Goal: Task Accomplishment & Management: Manage account settings

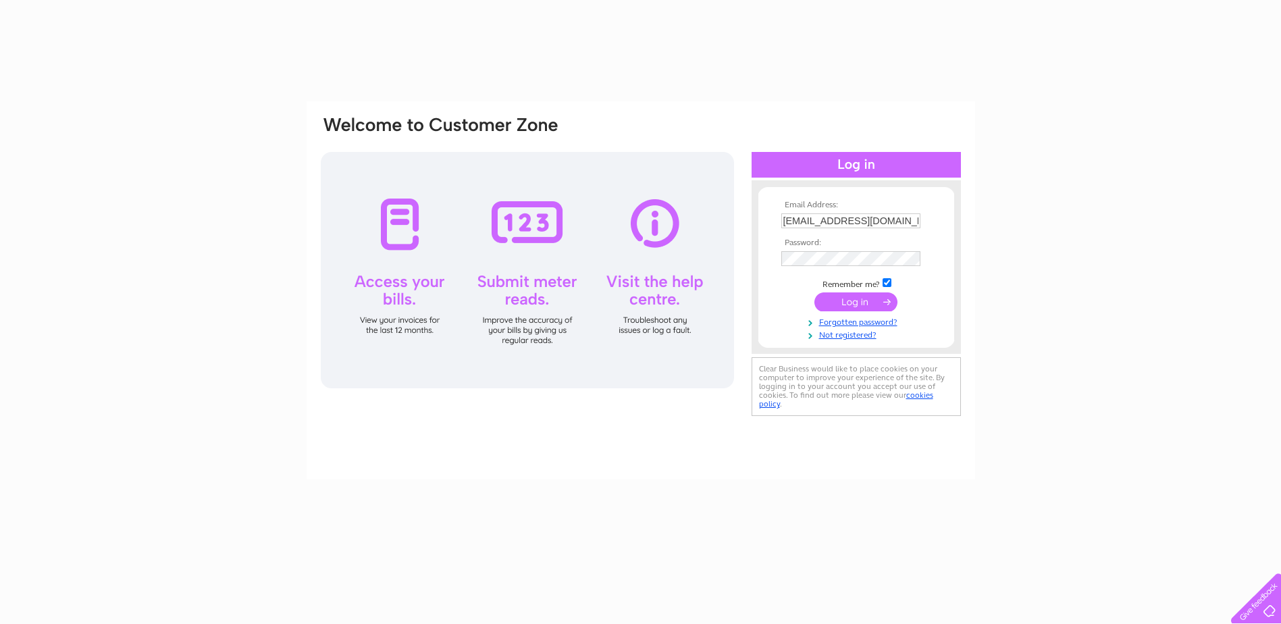
click at [874, 303] on input "submit" at bounding box center [855, 301] width 83 height 19
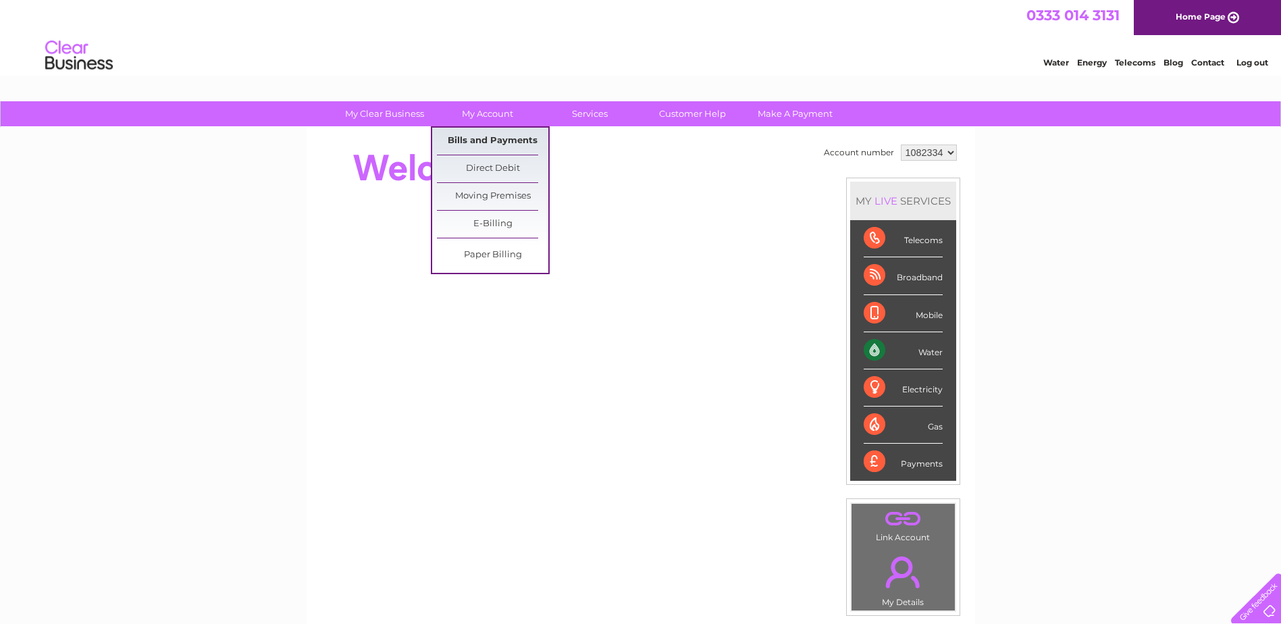
click at [482, 134] on link "Bills and Payments" at bounding box center [492, 141] width 111 height 27
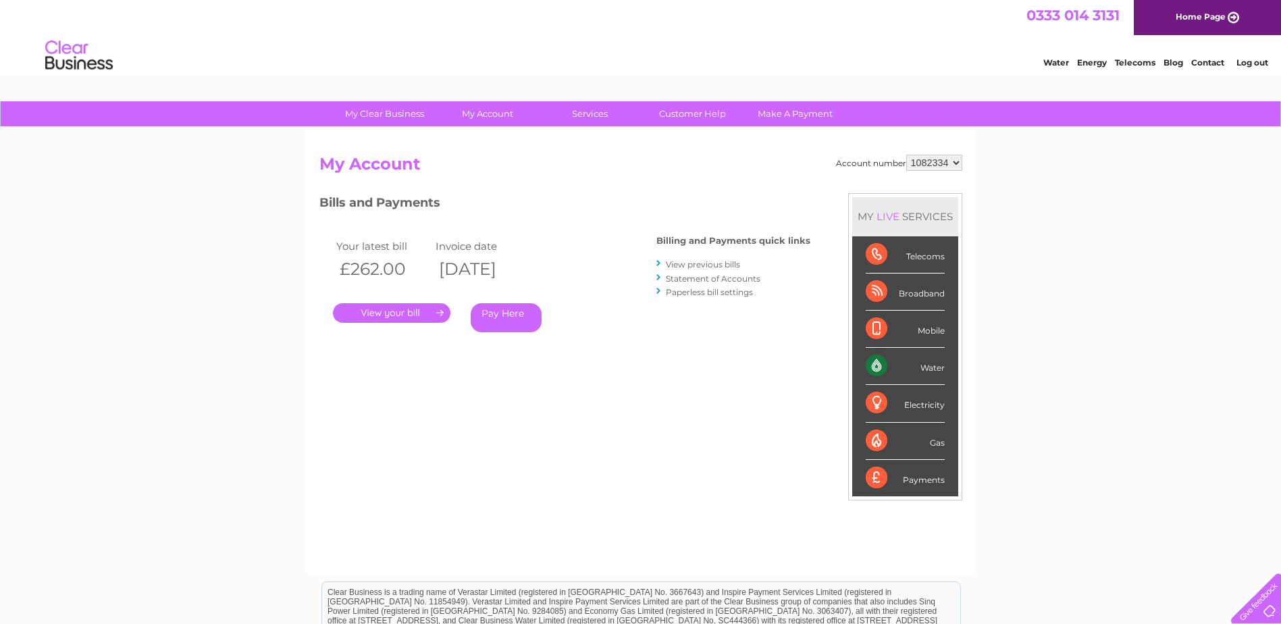
click at [435, 310] on link "." at bounding box center [391, 313] width 117 height 20
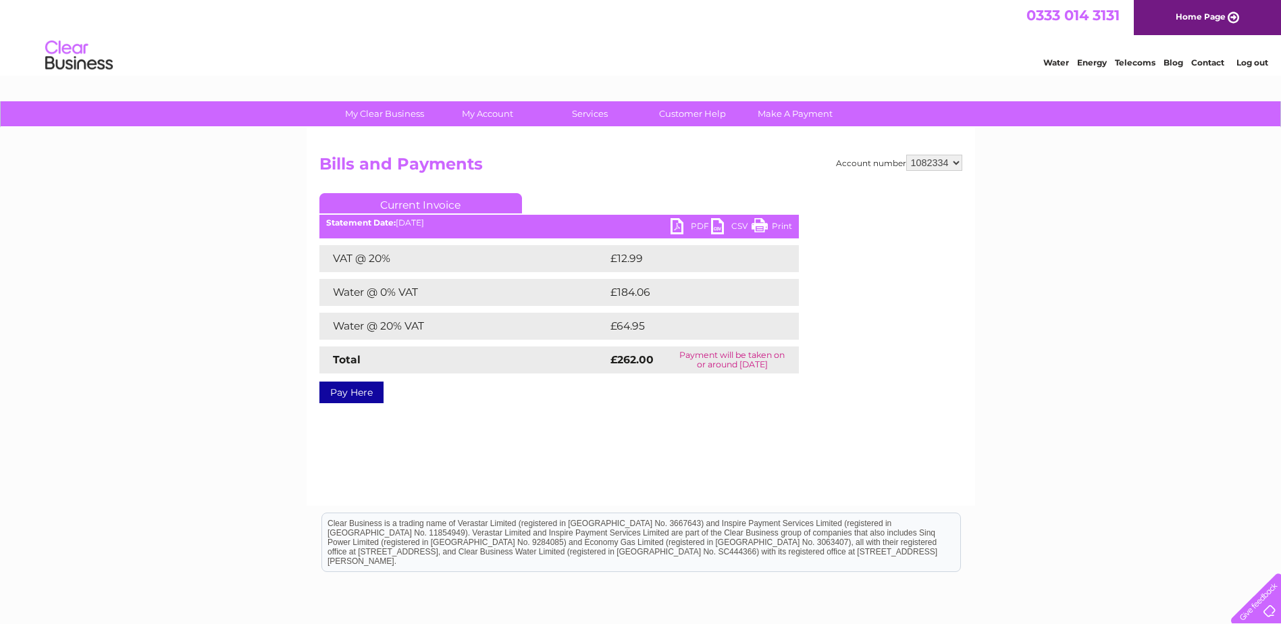
click at [683, 223] on link "PDF" at bounding box center [690, 228] width 41 height 20
